Goal: Transaction & Acquisition: Purchase product/service

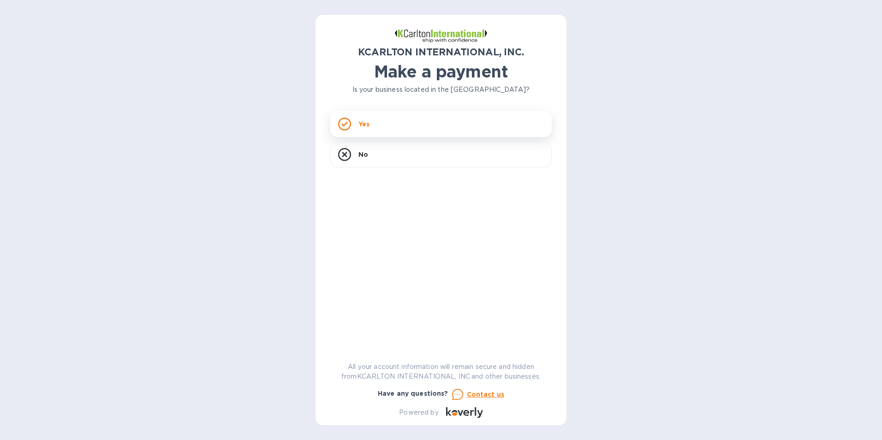
click at [374, 120] on div "Yes" at bounding box center [441, 124] width 222 height 26
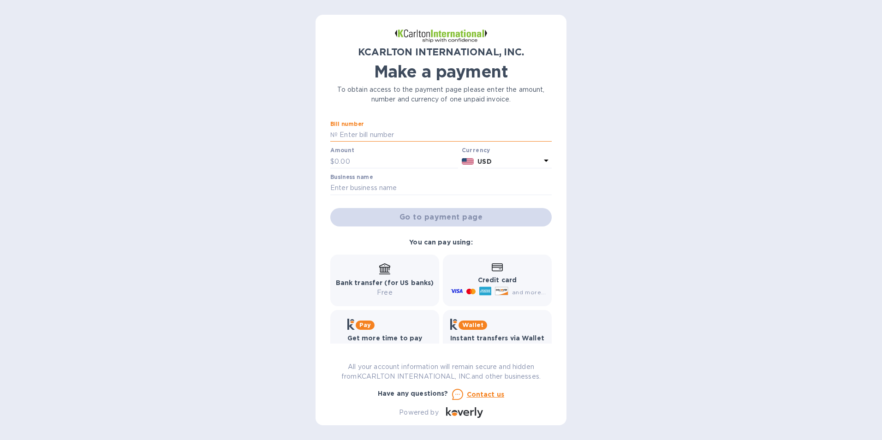
click at [378, 136] on input "text" at bounding box center [445, 135] width 214 height 14
paste input "7250612-4"
type input "7250612-4"
click at [339, 158] on input "text" at bounding box center [397, 162] width 124 height 14
click at [358, 164] on input "text" at bounding box center [397, 162] width 124 height 14
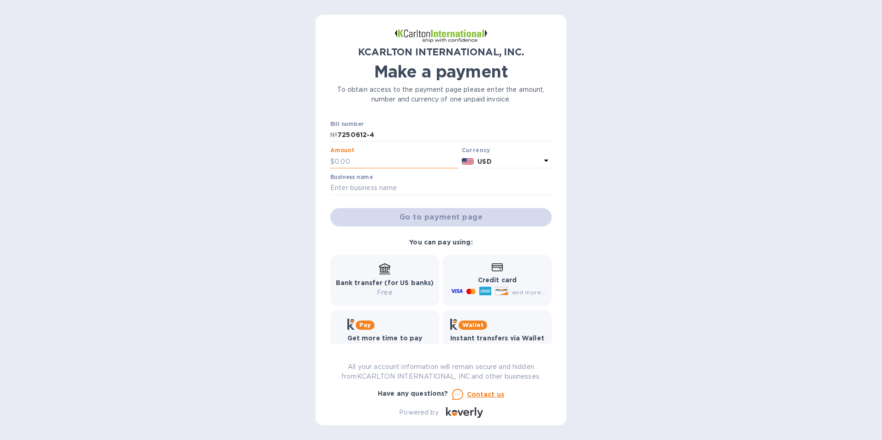
paste input "4,902.23"
type input "4,902.23"
click at [373, 184] on input "text" at bounding box center [441, 188] width 222 height 14
type input "OTB SERVICES"
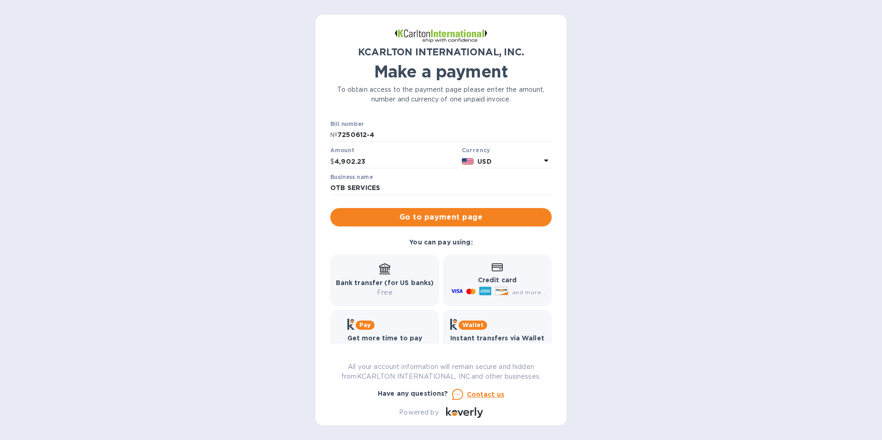
drag, startPoint x: 383, startPoint y: 213, endPoint x: 260, endPoint y: 204, distance: 122.6
click at [260, 204] on div "KCARLTON INTERNATIONAL, INC. Make a payment To obtain access to the payment pag…" at bounding box center [441, 220] width 882 height 440
click at [341, 216] on span "Go to payment page" at bounding box center [441, 217] width 207 height 11
